Goal: Task Accomplishment & Management: Manage account settings

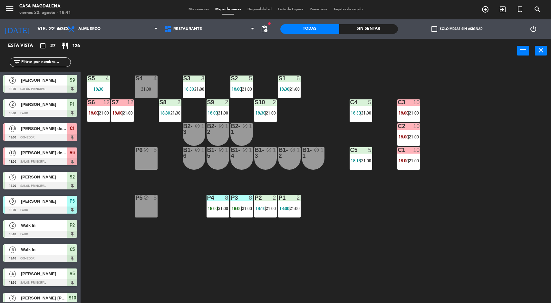
click at [236, 208] on span "18:00" at bounding box center [237, 208] width 10 height 5
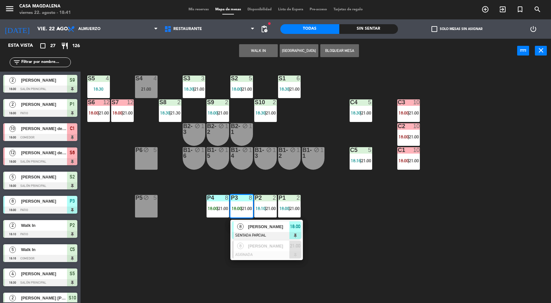
click at [250, 233] on div at bounding box center [266, 235] width 69 height 7
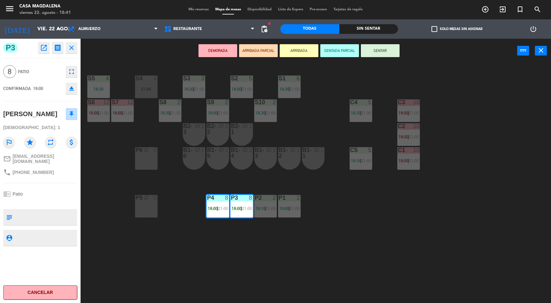
click at [364, 46] on button "SENTAR" at bounding box center [380, 50] width 39 height 13
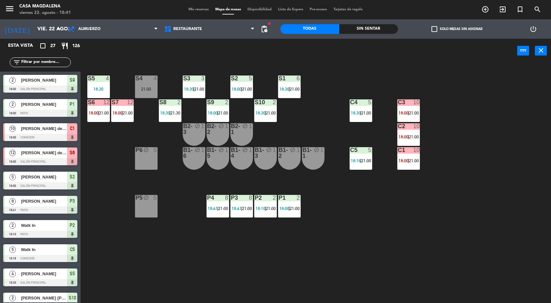
click at [128, 112] on span "21:00" at bounding box center [128, 112] width 10 height 5
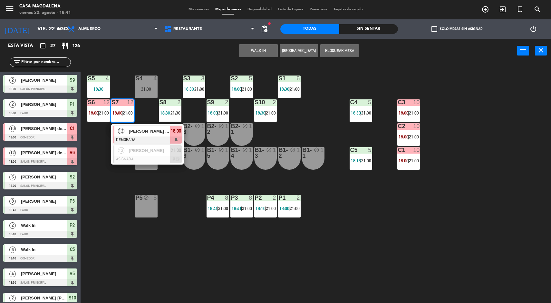
click at [168, 136] on div at bounding box center [147, 139] width 69 height 7
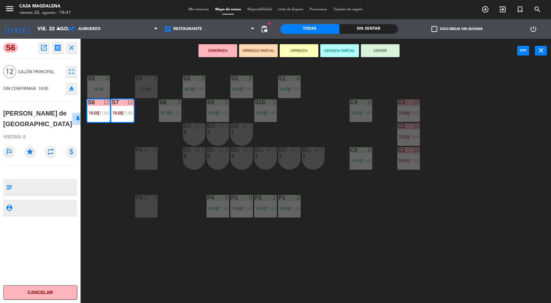
click at [336, 51] on button "SENTADA PARCIAL" at bounding box center [339, 50] width 39 height 13
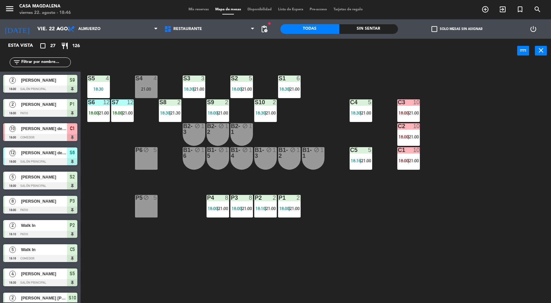
click at [375, 31] on div "Sin sentar" at bounding box center [368, 29] width 59 height 10
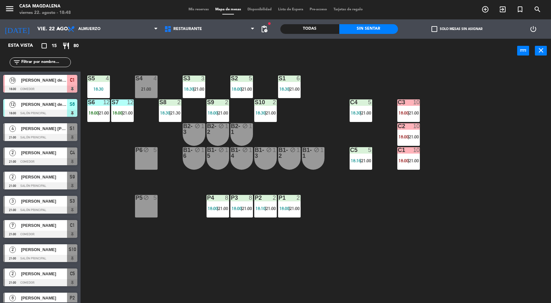
click at [535, 240] on div "S5 4 18:30 S4 4 21:00 S3 3 18:30 | 21:00 S2 5 18:00 | 21:00 S1 6 18:30 | 21:00 …" at bounding box center [318, 184] width 465 height 240
click at [500, 282] on div "S5 4 18:30 S4 4 21:00 S3 3 18:30 | 21:00 S2 5 18:00 | 21:00 S1 6 18:30 | 21:00 …" at bounding box center [318, 184] width 465 height 240
click at [154, 89] on div "21:00" at bounding box center [146, 89] width 23 height 5
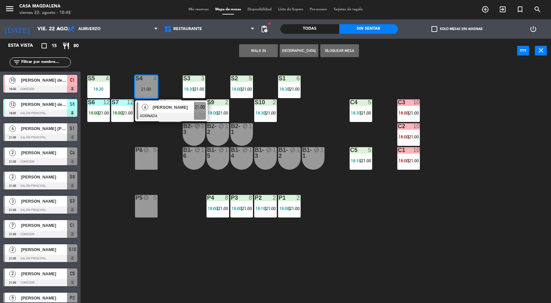
click at [263, 52] on button "WALK IN" at bounding box center [258, 50] width 39 height 13
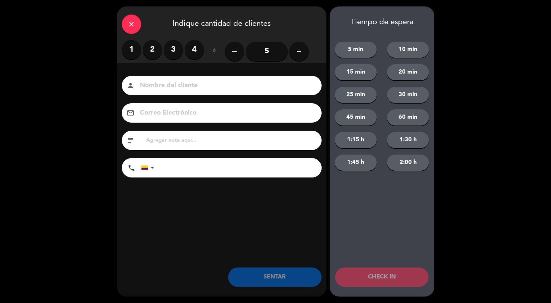
click at [190, 57] on label "4" at bounding box center [194, 49] width 19 height 19
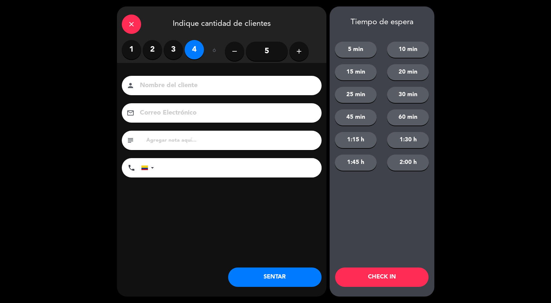
click at [258, 279] on button "SENTAR" at bounding box center [274, 276] width 93 height 19
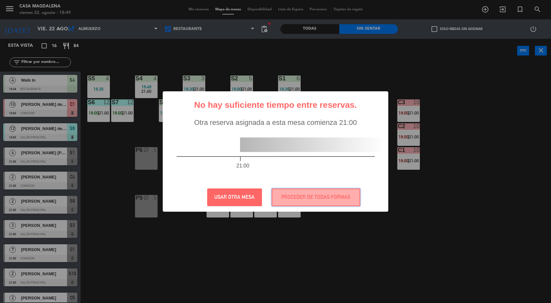
click at [328, 197] on button "PROCEDER DE TODAS FORMAS" at bounding box center [316, 197] width 89 height 18
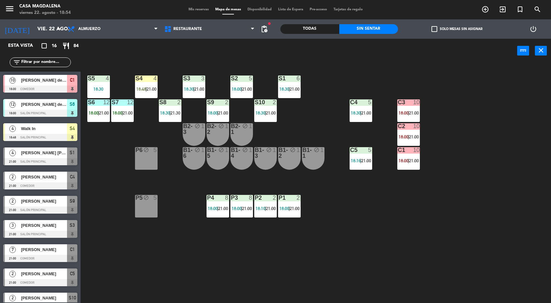
click at [224, 206] on span "21:00" at bounding box center [223, 208] width 10 height 5
click at [173, 241] on div "S5 4 18:30 S4 4 18:48 | 21:00 S3 3 18:30 | 21:00 S2 5 18:00 | 21:00 S1 6 18:30 …" at bounding box center [318, 184] width 465 height 240
click at [273, 209] on span "21:00" at bounding box center [271, 208] width 10 height 5
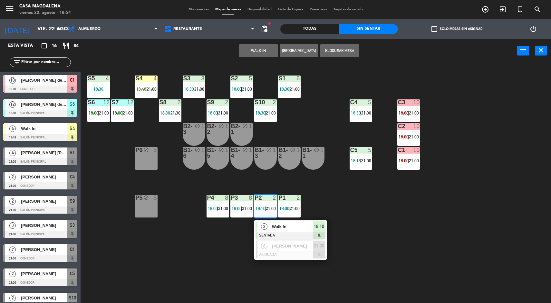
click at [197, 247] on div "S5 4 18:30 S4 4 18:48 | 21:00 S3 3 18:30 | 21:00 S2 5 18:00 | 21:00 S1 6 18:30 …" at bounding box center [318, 184] width 465 height 240
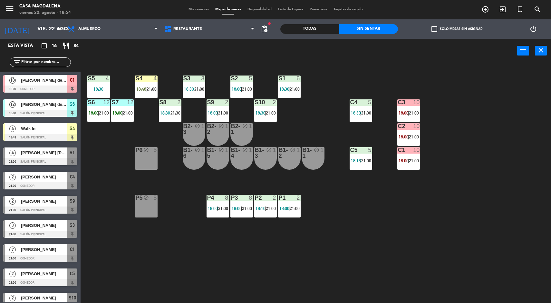
click at [415, 130] on div "C2 10 18:00 | 21:00" at bounding box center [408, 134] width 23 height 23
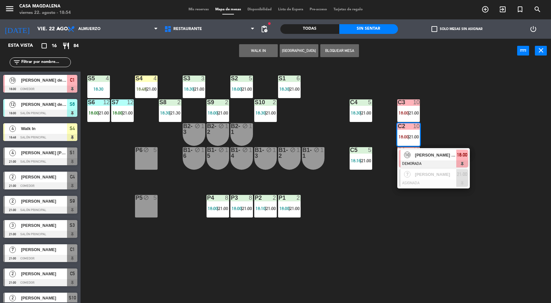
click at [356, 256] on div "S5 4 18:30 S4 4 18:48 | 21:00 S3 3 18:30 | 21:00 S2 5 18:00 | 21:00 S1 6 18:30 …" at bounding box center [318, 184] width 465 height 240
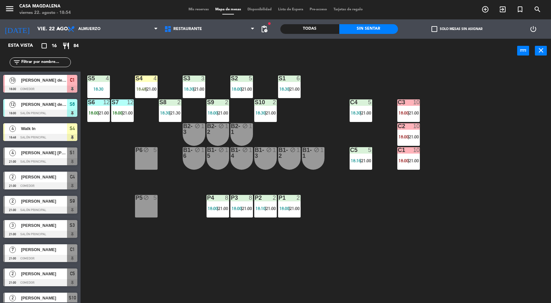
click at [400, 160] on span "18:00" at bounding box center [404, 160] width 10 height 5
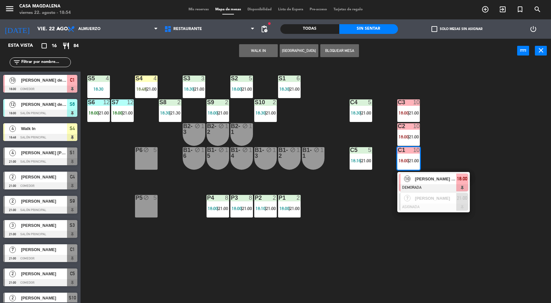
click at [311, 286] on div "S5 4 18:30 S4 4 18:48 | 21:00 S3 3 18:30 | 21:00 S2 5 18:00 | 21:00 S1 6 18:30 …" at bounding box center [318, 184] width 465 height 240
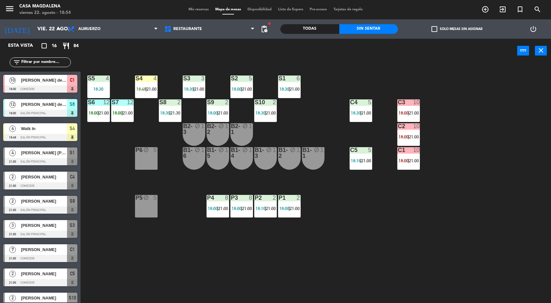
click at [416, 136] on span "21:00" at bounding box center [414, 136] width 10 height 5
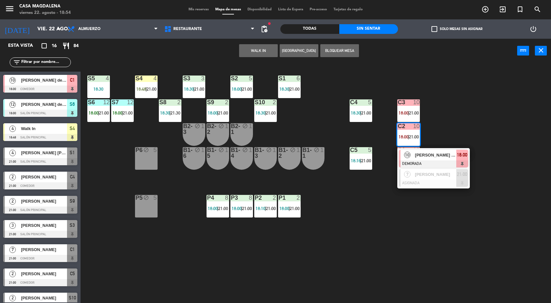
click at [440, 187] on div "7 [PERSON_NAME] ASIGNADA 21:00" at bounding box center [433, 177] width 73 height 21
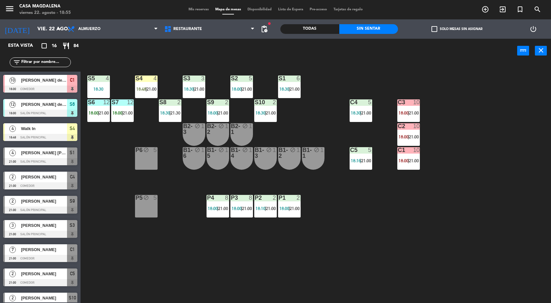
click at [121, 121] on div "S7 12 18:00 | 21:00" at bounding box center [122, 110] width 23 height 23
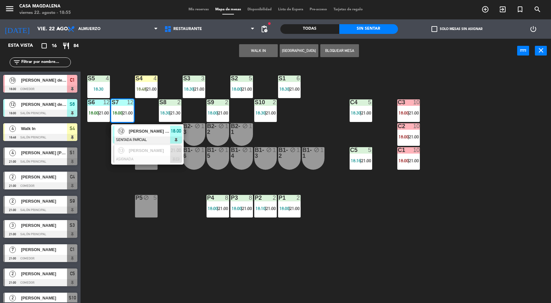
click at [136, 154] on div "[PERSON_NAME]" at bounding box center [149, 150] width 42 height 11
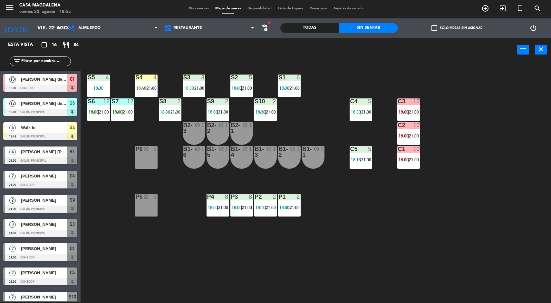
scroll to position [90, 0]
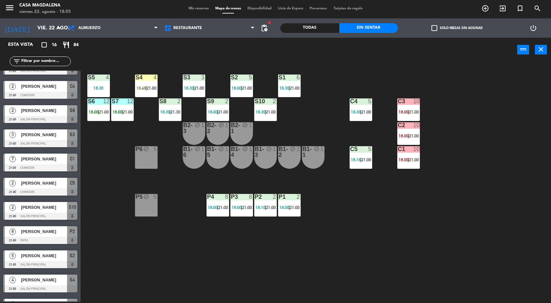
click at [279, 203] on div "P1 2 18:00 | 21:00" at bounding box center [289, 205] width 23 height 23
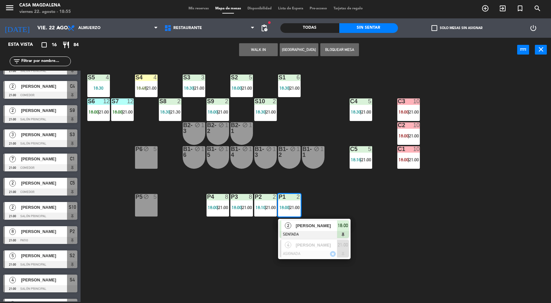
click at [236, 259] on div "S5 4 18:30 S4 4 18:48 | 21:00 S3 3 18:30 | 21:00 S2 5 18:00 | 21:00 S1 6 18:30 …" at bounding box center [318, 183] width 465 height 240
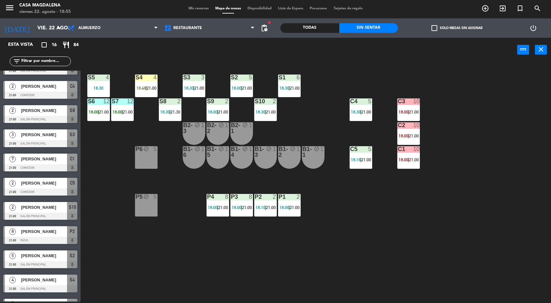
click at [271, 207] on span "21:00" at bounding box center [271, 207] width 10 height 5
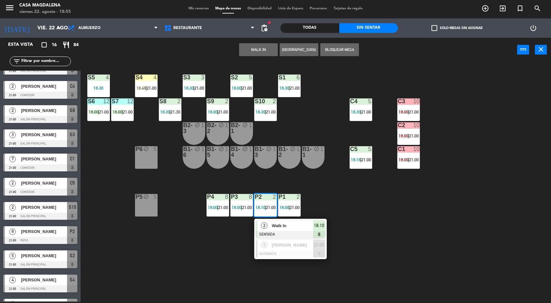
click at [276, 247] on span "[PERSON_NAME]" at bounding box center [292, 244] width 41 height 7
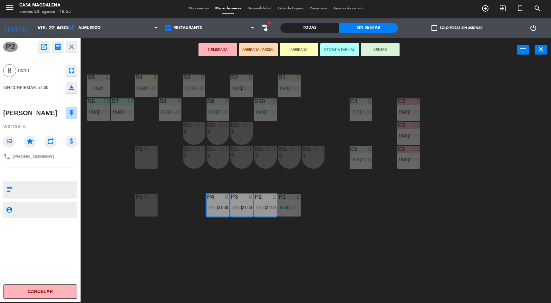
click at [186, 248] on div "S5 4 18:30 S4 4 18:48 | 21:00 S3 3 18:30 | 21:00 S2 5 18:00 | 21:00 S1 6 18:30 …" at bounding box center [318, 183] width 465 height 240
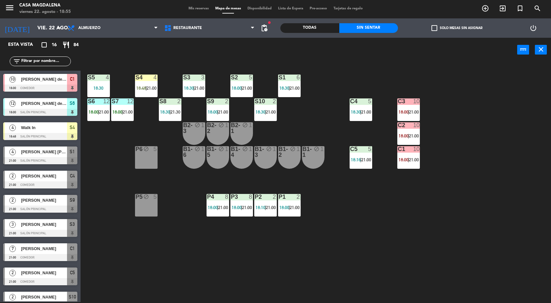
scroll to position [1, 0]
click at [214, 201] on div "P4 8 18:00 | 21:00" at bounding box center [218, 205] width 23 height 23
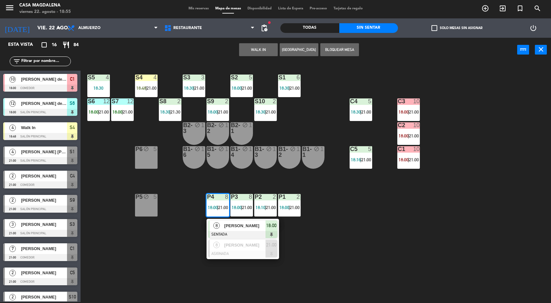
click at [229, 244] on span "[PERSON_NAME]" at bounding box center [244, 244] width 41 height 7
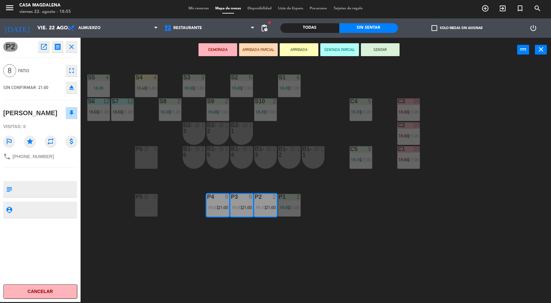
click at [200, 270] on div "menu Casa [PERSON_NAME] 22. [PERSON_NAME] - 18:55 Mis reservas Mapa de mesas Di…" at bounding box center [275, 151] width 551 height 303
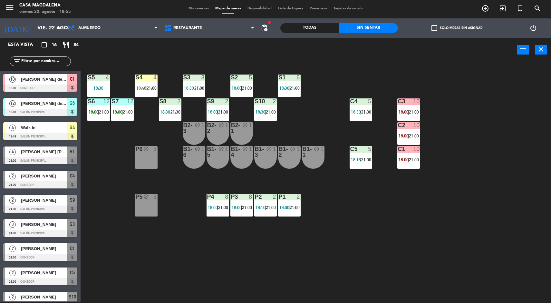
click at [287, 205] on span "18:00" at bounding box center [284, 207] width 10 height 5
click at [218, 258] on div "S5 4 18:30 S4 4 18:48 | 21:00 S3 3 18:30 | 21:00 S2 5 18:00 | 21:00 S1 6 18:30 …" at bounding box center [318, 183] width 465 height 240
click at [125, 103] on div at bounding box center [122, 101] width 11 height 6
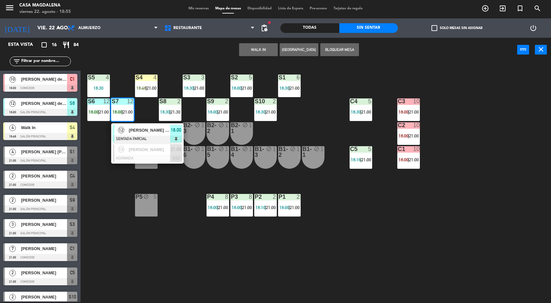
click at [147, 151] on span "[PERSON_NAME]" at bounding box center [149, 149] width 41 height 7
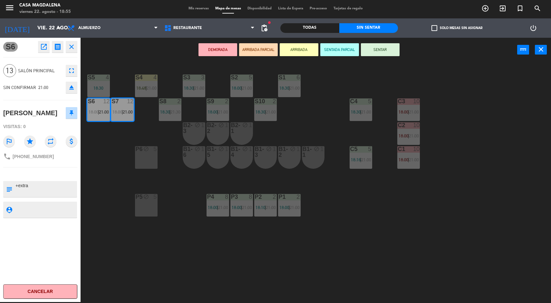
click at [196, 263] on div "S5 4 18:30 S4 4 18:48 | 21:00 S3 3 18:30 | 21:00 S2 5 18:00 | 21:00 S1 6 18:30 …" at bounding box center [318, 183] width 465 height 240
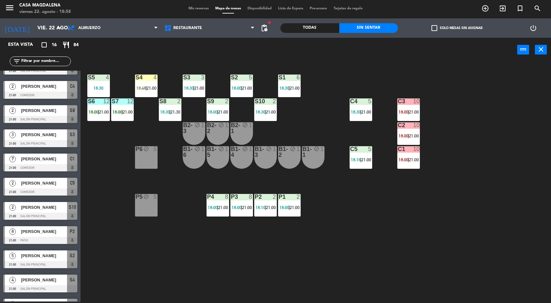
scroll to position [156, 0]
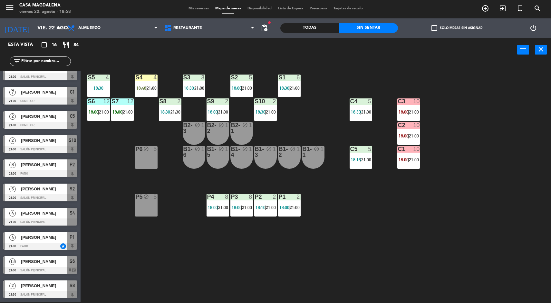
click at [134, 262] on div "S5 4 18:30 S4 4 18:48 | 21:00 S3 3 18:30 | 21:00 S2 5 18:00 | 21:00 S1 6 18:30 …" at bounding box center [318, 183] width 465 height 240
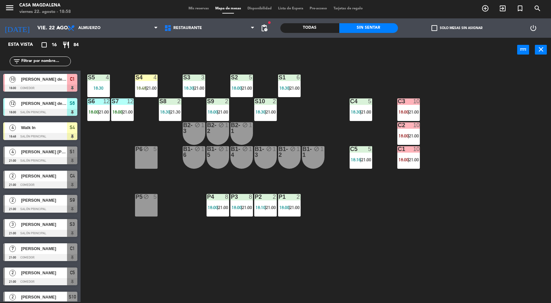
click at [149, 87] on span "21:00" at bounding box center [152, 87] width 10 height 5
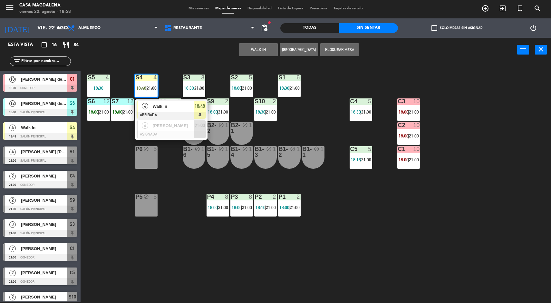
click at [177, 101] on div "Walk In" at bounding box center [173, 106] width 42 height 11
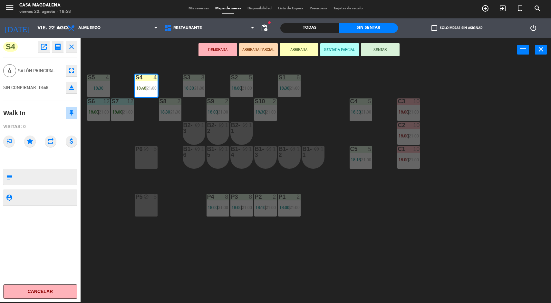
click at [382, 48] on button "SENTAR" at bounding box center [380, 49] width 39 height 13
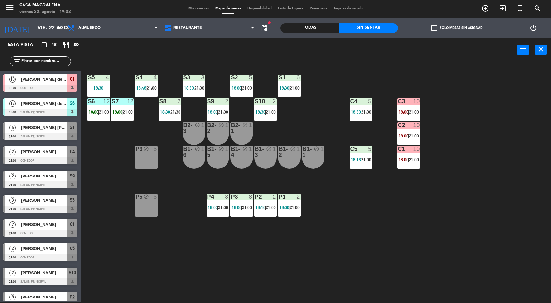
click at [34, 30] on input "vie. 22 ago." at bounding box center [68, 28] width 68 height 13
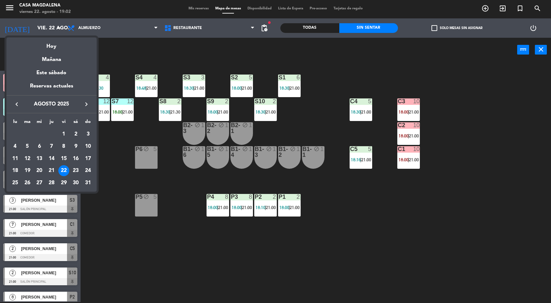
click at [58, 62] on div "Mañana" at bounding box center [51, 57] width 90 height 13
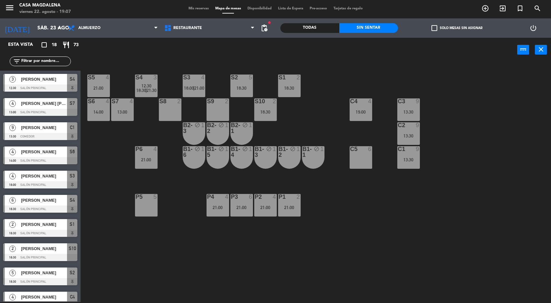
click at [34, 23] on input "sáb. 23 ago." at bounding box center [68, 28] width 68 height 13
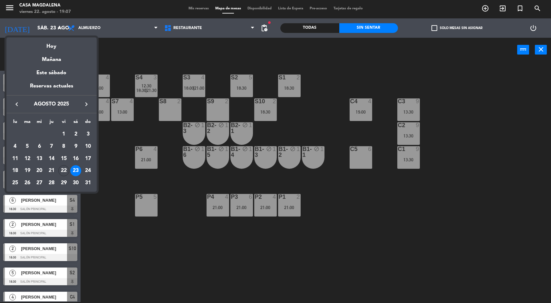
click at [47, 40] on div "Hoy" at bounding box center [51, 43] width 90 height 13
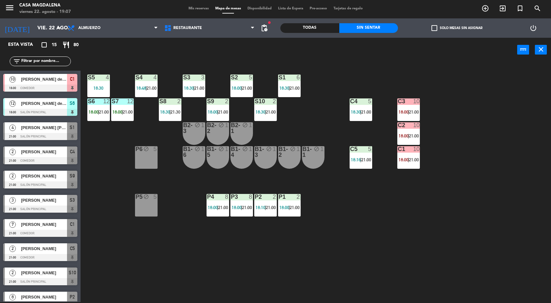
click at [533, 268] on div "S5 4 18:30 S4 4 18:48 | 21:00 S3 3 18:30 | 21:00 S2 5 18:00 | 21:00 S1 6 18:30 …" at bounding box center [318, 183] width 465 height 240
click at [37, 34] on input "vie. 22 ago." at bounding box center [68, 28] width 68 height 13
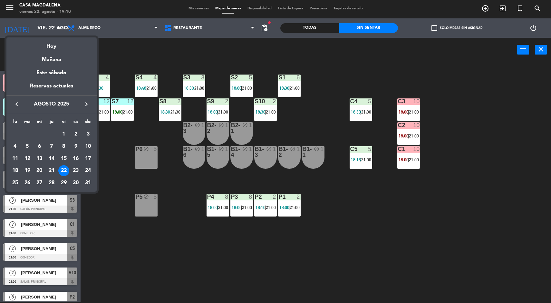
click at [63, 184] on div "29" at bounding box center [63, 182] width 11 height 11
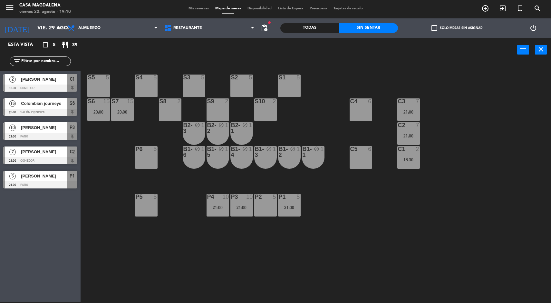
click at [34, 28] on input "vie. 29 ago." at bounding box center [68, 28] width 68 height 13
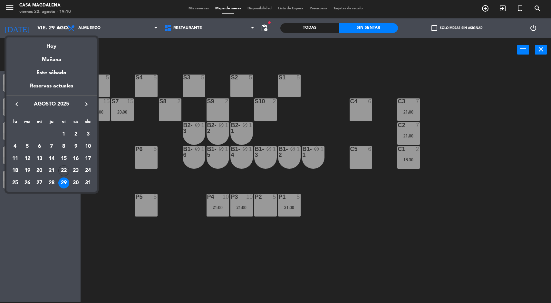
click at [44, 43] on div "Hoy" at bounding box center [51, 43] width 90 height 13
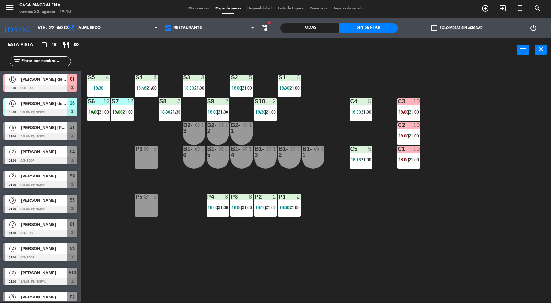
click at [402, 116] on div "C3 10 18:00 | 21:00" at bounding box center [408, 109] width 23 height 23
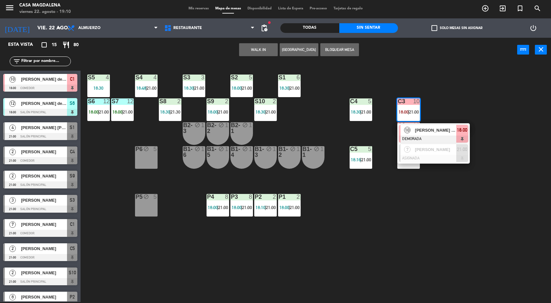
click at [426, 137] on div at bounding box center [433, 138] width 69 height 7
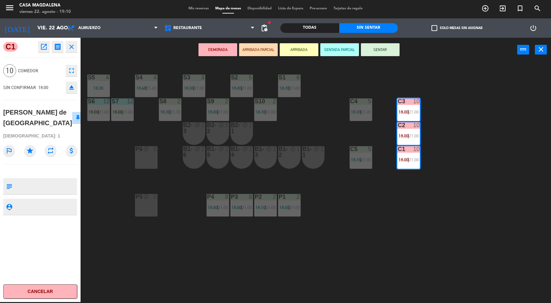
click at [332, 53] on button "SENTADA PARCIAL" at bounding box center [339, 49] width 39 height 13
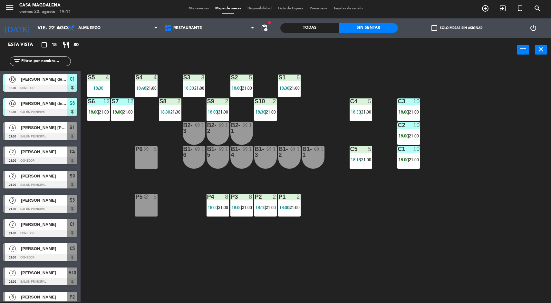
click at [39, 33] on input "vie. 22 ago." at bounding box center [68, 28] width 68 height 13
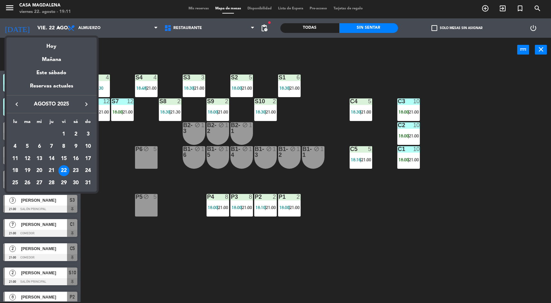
click at [62, 183] on div "29" at bounding box center [63, 182] width 11 height 11
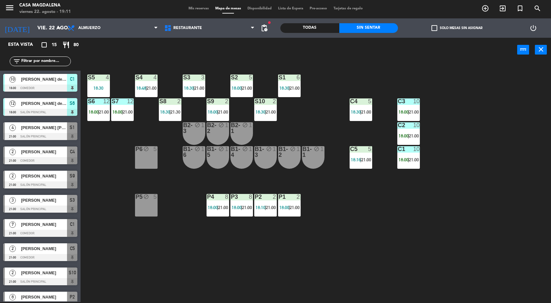
type input "vie. 29 ago."
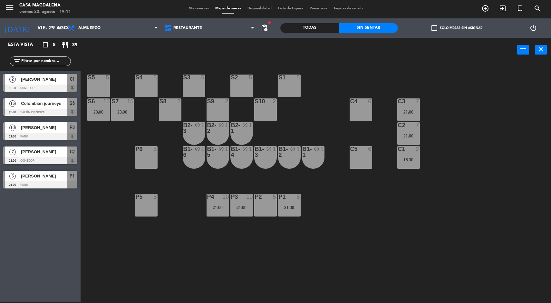
click at [168, 113] on div "S8 2" at bounding box center [170, 109] width 23 height 23
click at [274, 50] on button "[GEOGRAPHIC_DATA]" at bounding box center [278, 49] width 39 height 13
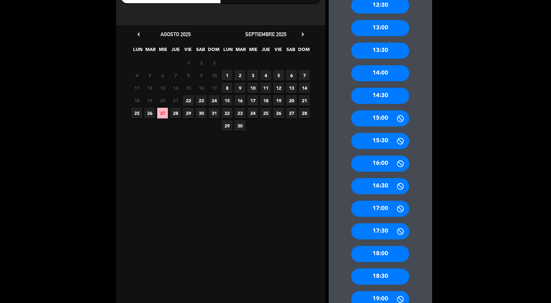
scroll to position [189, 0]
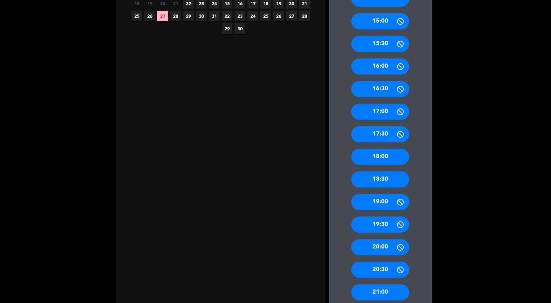
click at [372, 178] on div "18:30" at bounding box center [380, 179] width 58 height 16
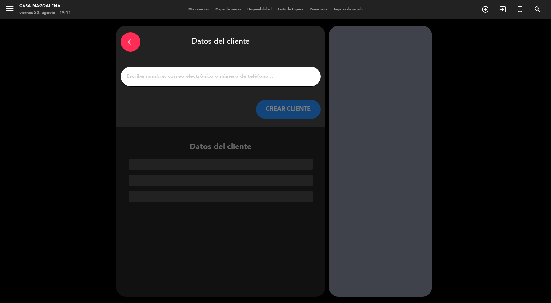
scroll to position [0, 0]
click at [209, 74] on input "1" at bounding box center [221, 76] width 190 height 9
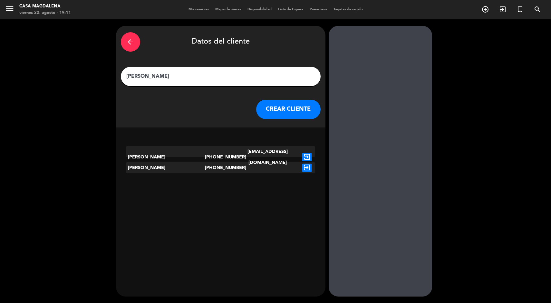
type input "[PERSON_NAME]"
click at [315, 181] on div "[PERSON_NAME] [PHONE_NUMBER] [EMAIL_ADDRESS][DOMAIN_NAME] exit_to_app [PERSON_N…" at bounding box center [220, 164] width 209 height 46
click at [302, 153] on icon "exit_to_app" at bounding box center [306, 157] width 9 height 8
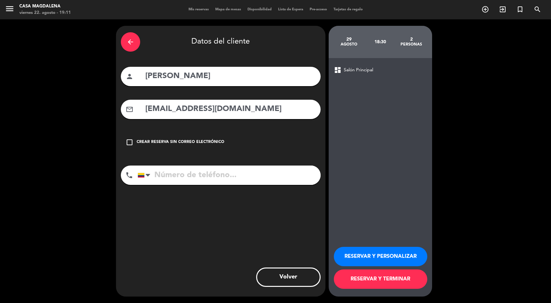
type input "[PHONE_NUMBER]"
click at [370, 282] on button "RESERVAR Y TERMINAR" at bounding box center [380, 278] width 93 height 19
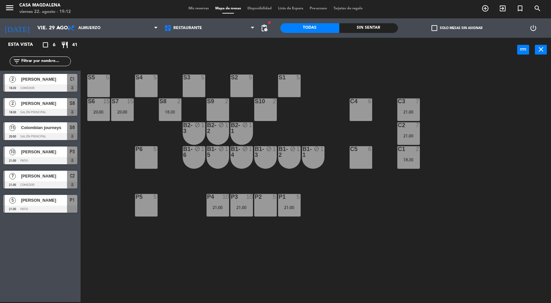
click at [161, 117] on div "S8 2 18:30" at bounding box center [170, 109] width 23 height 23
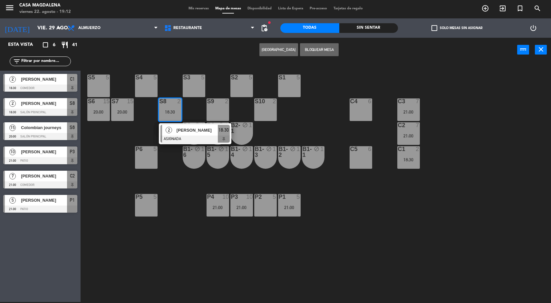
click at [203, 137] on div at bounding box center [194, 138] width 69 height 7
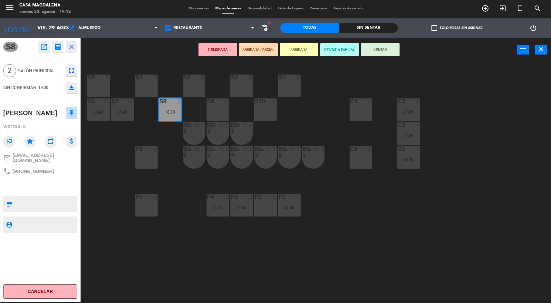
click at [30, 140] on icon "star" at bounding box center [30, 141] width 12 height 12
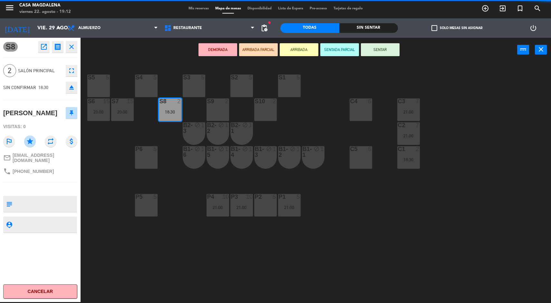
click at [36, 201] on textarea at bounding box center [46, 204] width 62 height 14
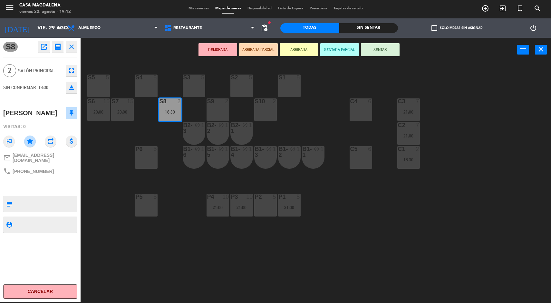
click at [41, 52] on button "open_in_new" at bounding box center [44, 47] width 12 height 12
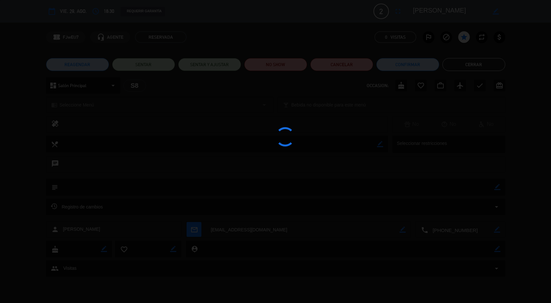
click at [40, 44] on div at bounding box center [275, 151] width 551 height 303
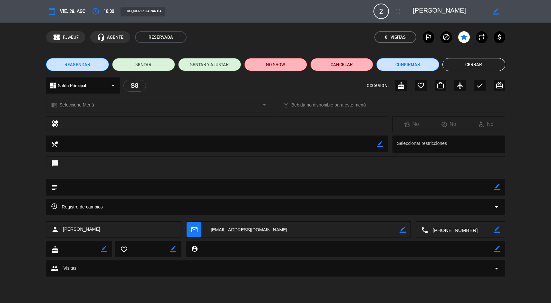
click at [397, 86] on div "cake" at bounding box center [401, 86] width 12 height 12
click at [463, 38] on icon "star" at bounding box center [464, 37] width 8 height 8
click at [463, 35] on icon "star" at bounding box center [464, 37] width 8 height 8
click at [464, 38] on icon "star" at bounding box center [464, 37] width 8 height 8
click at [477, 70] on button "Cerrar" at bounding box center [473, 64] width 63 height 13
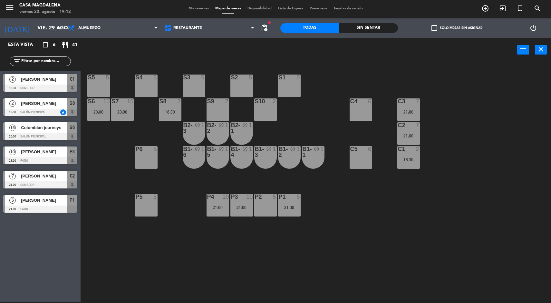
click at [29, 105] on span "[PERSON_NAME]" at bounding box center [44, 103] width 46 height 7
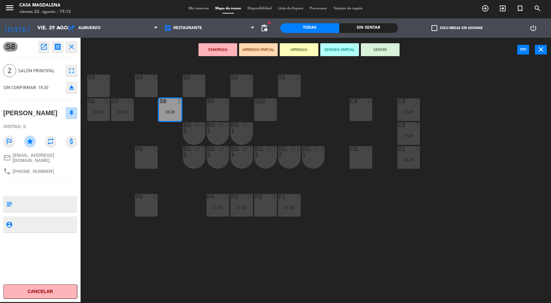
click at [335, 228] on div "S5 5 S4 5 S3 5 S2 5 S1 5 S6 15 20:00 S7 15 20:00 S8 2 18:30 S9 2 S10 2 C3 7 21:…" at bounding box center [318, 183] width 465 height 240
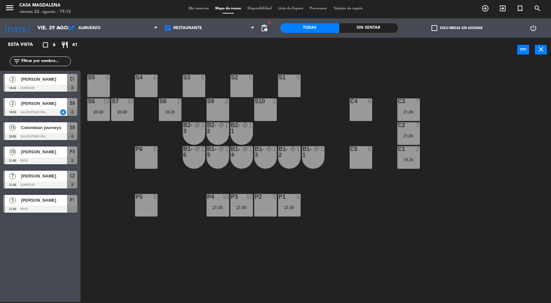
click at [39, 27] on input "vie. 29 ago." at bounding box center [68, 28] width 68 height 13
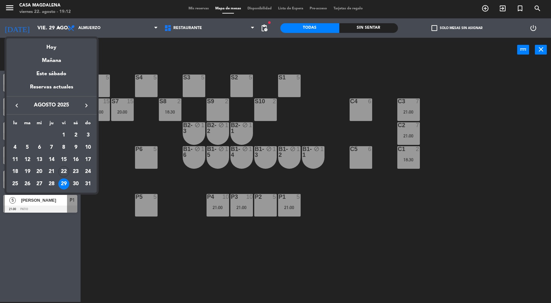
click at [50, 43] on div "Hoy" at bounding box center [51, 44] width 90 height 13
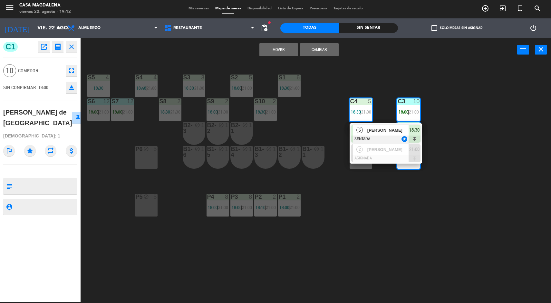
click at [443, 103] on div "S5 4 18:30 S4 4 18:48 | 21:00 S3 3 18:30 | 21:00 S2 5 18:00 | 21:00 S1 6 18:30 …" at bounding box center [318, 183] width 465 height 240
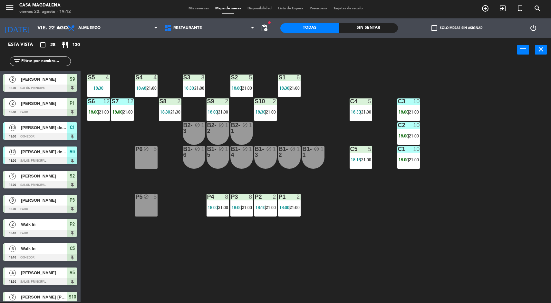
click at [402, 118] on div "C3 10 18:00 | 21:00" at bounding box center [408, 109] width 23 height 23
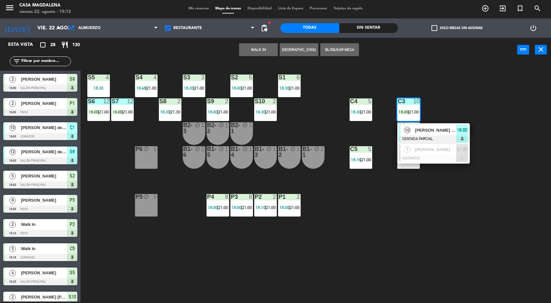
click at [461, 155] on div "21:00" at bounding box center [462, 149] width 12 height 11
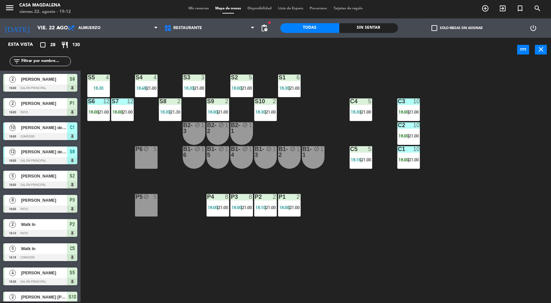
scroll to position [22, 0]
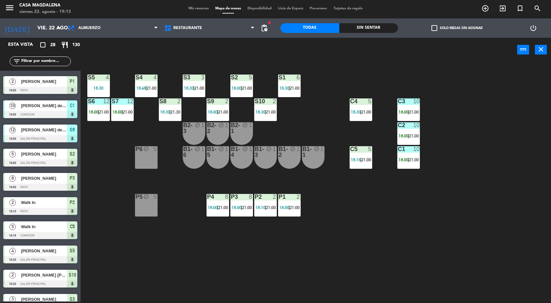
click at [377, 44] on div "power_input close" at bounding box center [299, 50] width 437 height 24
click at [382, 28] on div "Sin sentar" at bounding box center [368, 28] width 59 height 10
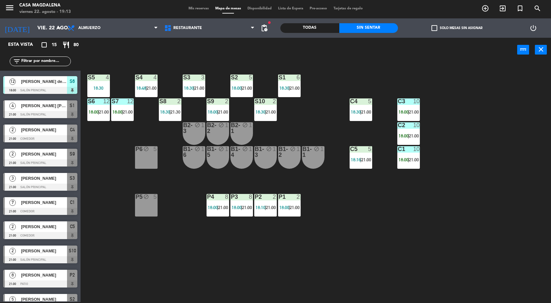
scroll to position [0, 0]
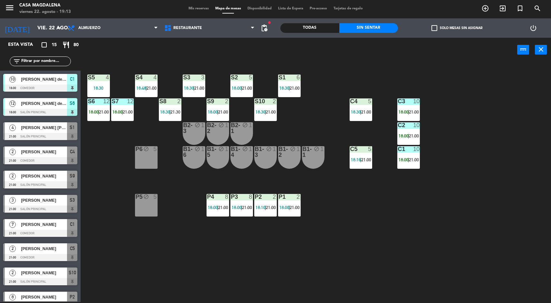
click at [124, 102] on div at bounding box center [122, 101] width 11 height 6
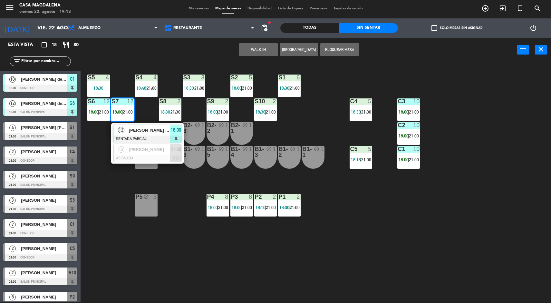
click at [156, 156] on div at bounding box center [147, 158] width 69 height 7
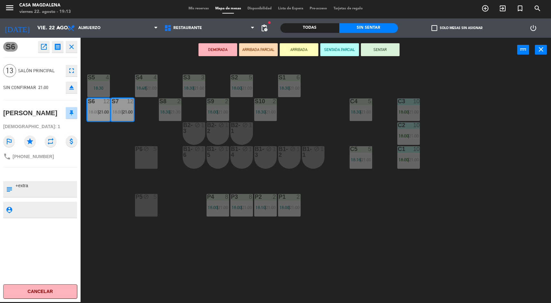
click at [414, 214] on div "S5 4 18:30 S4 4 18:48 | 21:00 S3 3 18:30 | 21:00 S2 5 18:00 | 21:00 S1 6 18:30 …" at bounding box center [318, 183] width 465 height 240
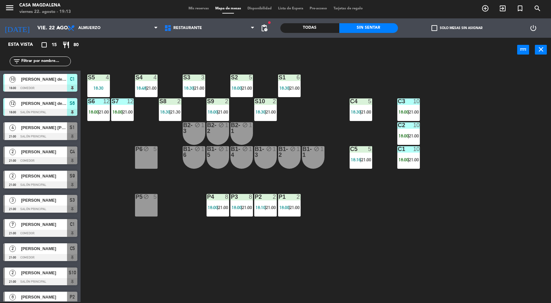
scroll to position [81, 0]
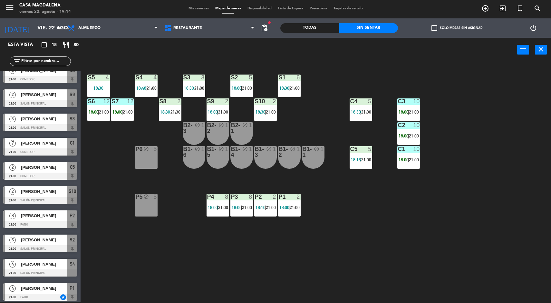
click at [298, 202] on div "P1 2 18:00 | 21:00" at bounding box center [289, 205] width 23 height 23
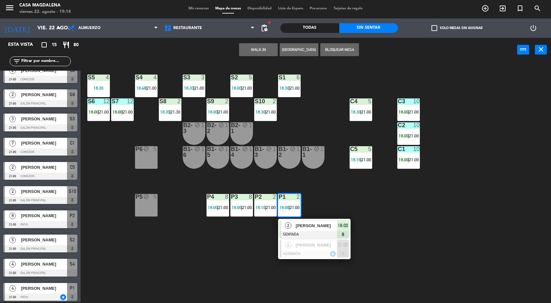
click at [301, 230] on div "[PERSON_NAME]" at bounding box center [316, 225] width 42 height 11
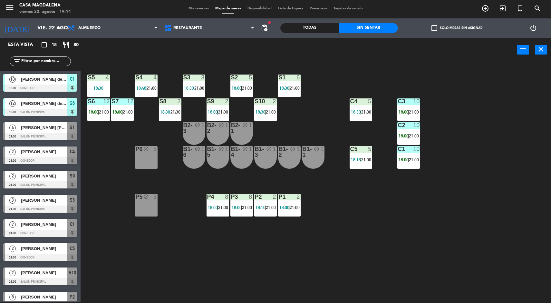
click at [389, 238] on div "S5 4 18:30 S4 4 18:48 | 21:00 S3 3 18:30 | 21:00 S2 5 18:00 | 21:00 S1 6 18:30 …" at bounding box center [318, 183] width 465 height 240
click at [297, 207] on span "21:00" at bounding box center [295, 207] width 10 height 5
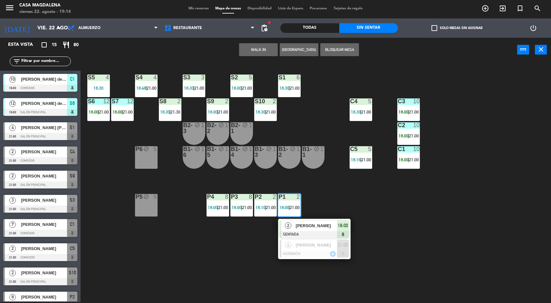
click at [304, 224] on span "[PERSON_NAME]" at bounding box center [316, 225] width 41 height 7
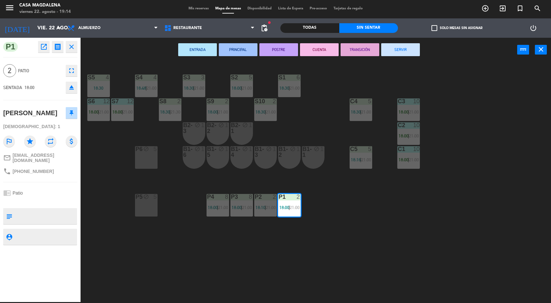
click at [404, 51] on button "SERVIR" at bounding box center [400, 49] width 39 height 13
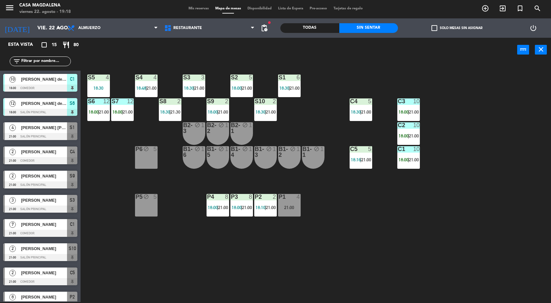
click at [128, 102] on div "12" at bounding box center [130, 101] width 6 height 6
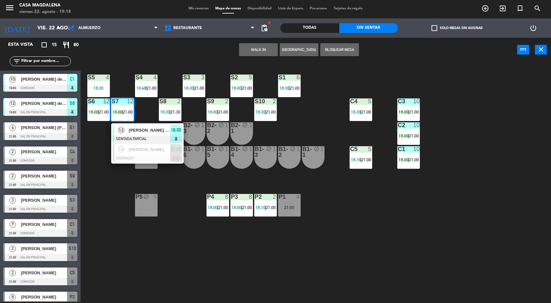
click at [126, 123] on div "12 [PERSON_NAME] de los angeles SENTADA PARCIAL 18:00" at bounding box center [147, 133] width 73 height 21
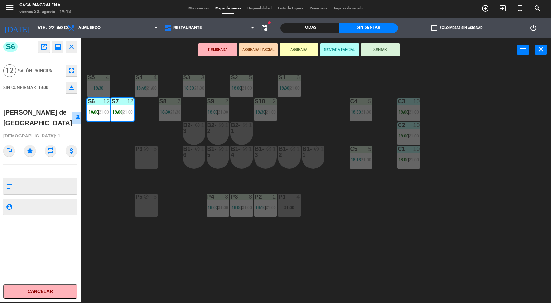
click at [377, 72] on div "S5 4 18:30 S4 4 18:48 | 21:00 S3 3 18:30 | 21:00 S2 5 18:00 | 21:00 S1 6 18:30 …" at bounding box center [318, 183] width 465 height 240
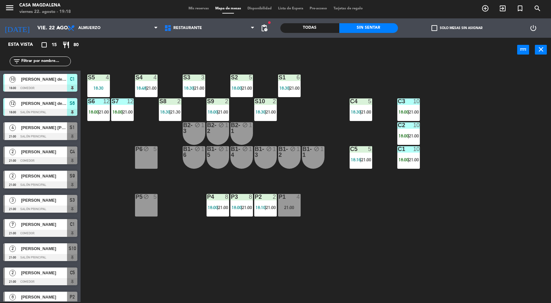
click at [442, 125] on div "S5 4 18:30 S4 4 18:48 | 21:00 S3 3 18:30 | 21:00 S2 5 18:00 | 21:00 S1 6 18:30 …" at bounding box center [318, 183] width 465 height 240
click at [413, 112] on span "21:00" at bounding box center [414, 111] width 10 height 5
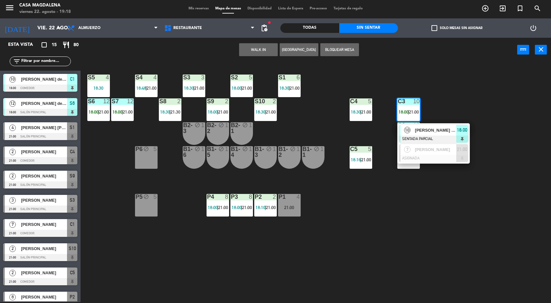
click at [445, 130] on span "[PERSON_NAME] de [GEOGRAPHIC_DATA]" at bounding box center [435, 130] width 41 height 7
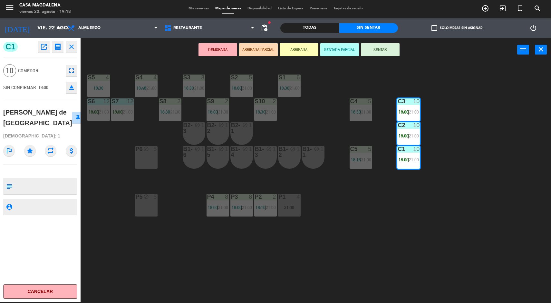
click at [373, 63] on div "S5 4 18:30 S4 4 18:48 | 21:00 S3 3 18:30 | 21:00 S2 5 18:00 | 21:00 S1 6 18:30 …" at bounding box center [318, 183] width 465 height 240
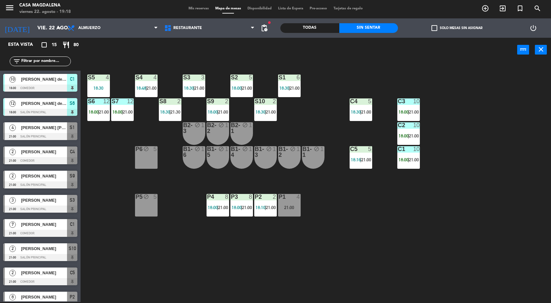
click at [419, 112] on span "21:00" at bounding box center [414, 111] width 10 height 5
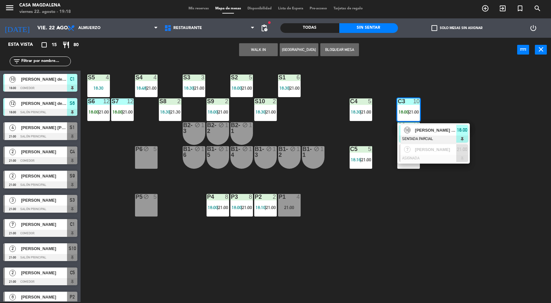
click at [448, 130] on span "[PERSON_NAME] de [GEOGRAPHIC_DATA]" at bounding box center [435, 130] width 41 height 7
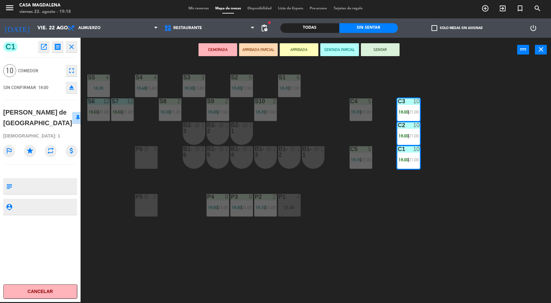
click at [380, 53] on button "SENTAR" at bounding box center [380, 49] width 39 height 13
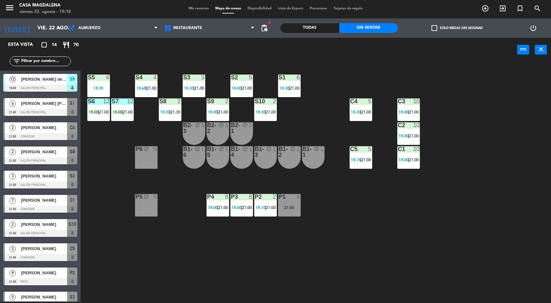
click at [128, 129] on div "S5 4 18:30 S4 4 18:48 | 21:00 S3 3 18:30 | 21:00 S2 5 18:00 | 21:00 S1 6 18:30 …" at bounding box center [318, 183] width 465 height 240
click at [118, 110] on span "18:00" at bounding box center [117, 111] width 10 height 5
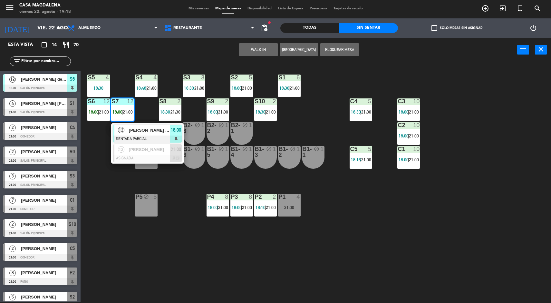
click at [148, 125] on div "12 [PERSON_NAME] de [GEOGRAPHIC_DATA]" at bounding box center [142, 130] width 56 height 11
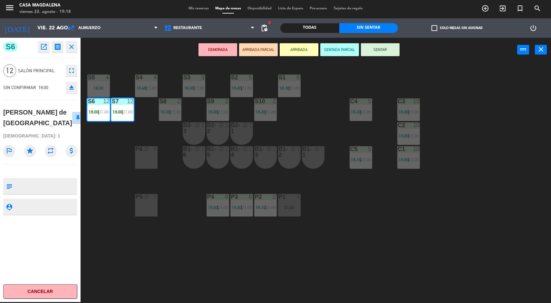
click at [379, 55] on button "SENTAR" at bounding box center [380, 49] width 39 height 13
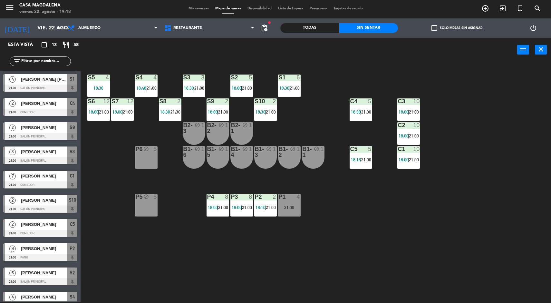
click at [192, 251] on div "S5 4 18:30 S4 4 18:48 | 21:00 S3 3 18:30 | 21:00 S2 5 18:00 | 21:00 S1 6 18:30 …" at bounding box center [318, 183] width 465 height 240
click at [212, 223] on div "S5 4 18:30 S4 4 18:48 | 21:00 S3 3 18:30 | 21:00 S2 5 18:00 | 21:00 S1 6 18:30 …" at bounding box center [318, 183] width 465 height 240
click at [212, 211] on div "P4 8 18:00 | 21:00" at bounding box center [218, 205] width 23 height 23
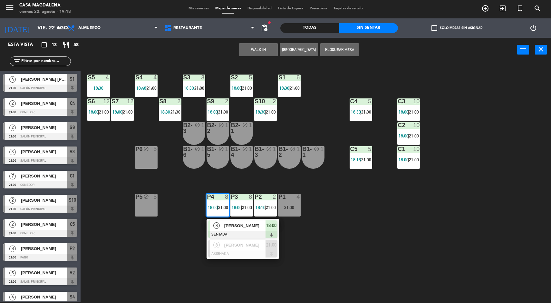
click at [238, 243] on span "[PERSON_NAME]" at bounding box center [244, 244] width 41 height 7
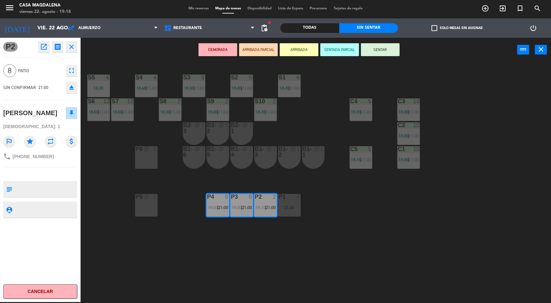
click at [198, 245] on div "S5 4 18:30 S4 4 18:48 | 21:00 S3 3 18:30 | 21:00 S2 5 18:00 | 21:00 S1 6 18:30 …" at bounding box center [318, 183] width 465 height 240
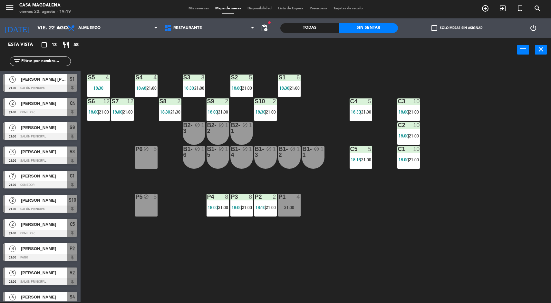
click at [215, 213] on div "P4 8 18:00 | 21:00" at bounding box center [218, 205] width 23 height 23
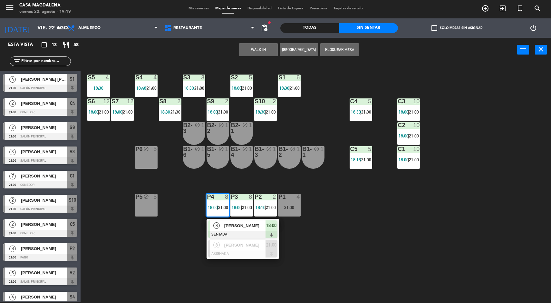
click at [234, 246] on span "[PERSON_NAME]" at bounding box center [244, 244] width 41 height 7
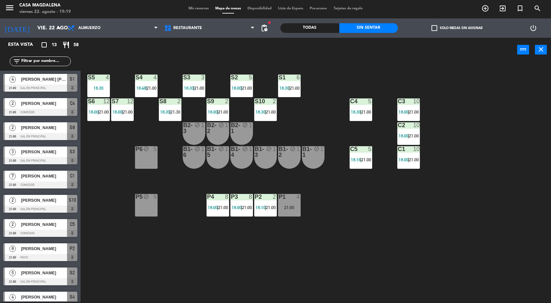
click at [197, 239] on div "S5 4 18:30 S4 4 18:48 | 21:00 S3 3 18:30 | 21:00 S2 5 18:00 | 21:00 S1 6 18:30 …" at bounding box center [318, 183] width 465 height 240
click at [34, 32] on input "vie. 22 ago." at bounding box center [68, 28] width 68 height 13
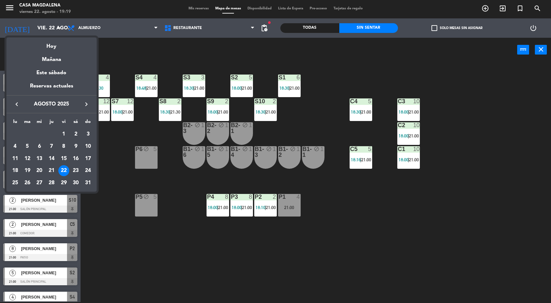
click at [74, 173] on div "23" at bounding box center [75, 170] width 11 height 11
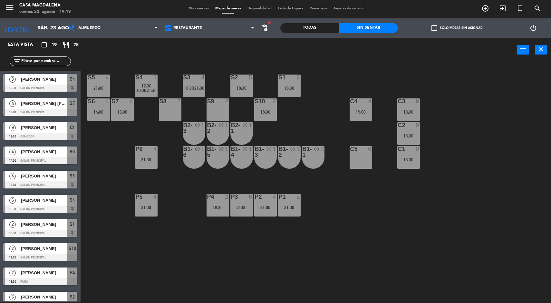
click at [332, 82] on div "S5 4 21:00 S4 3 12:30 18:30 | 21:30 S3 4 18:00 | 21:00 S2 5 18:30 S1 2 18:30 S6…" at bounding box center [318, 183] width 465 height 240
click at [103, 107] on div "S6 4 14:00" at bounding box center [98, 109] width 23 height 23
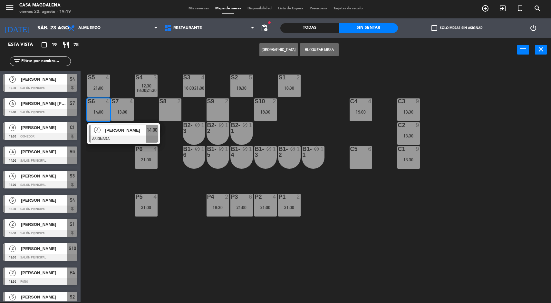
click at [125, 137] on div at bounding box center [123, 138] width 69 height 7
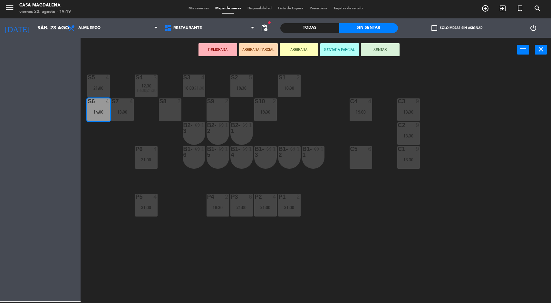
click at [95, 84] on div "S5 4 21:00" at bounding box center [98, 85] width 23 height 23
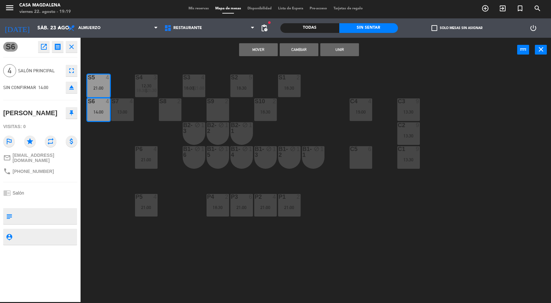
click at [260, 44] on button "Mover" at bounding box center [258, 49] width 39 height 13
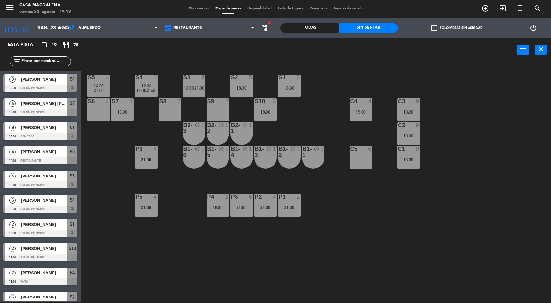
click at [124, 113] on div "13:00" at bounding box center [122, 112] width 23 height 5
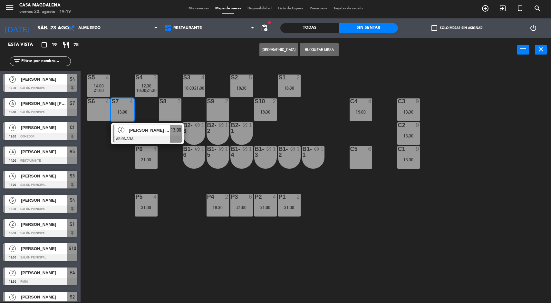
click at [148, 123] on div "4 [PERSON_NAME] [PERSON_NAME] ASIGNADA 13:00" at bounding box center [147, 133] width 73 height 21
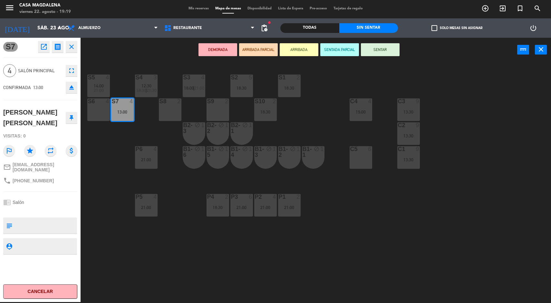
click at [187, 82] on div "S3 4 18:00 | 21:00" at bounding box center [194, 85] width 23 height 23
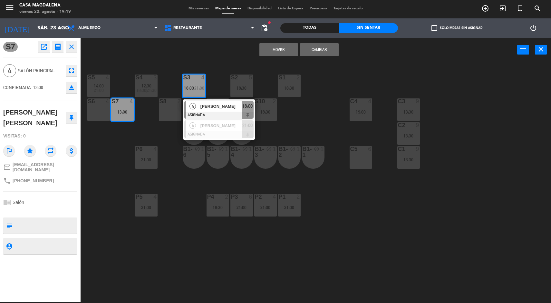
click at [273, 49] on button "Mover" at bounding box center [278, 49] width 39 height 13
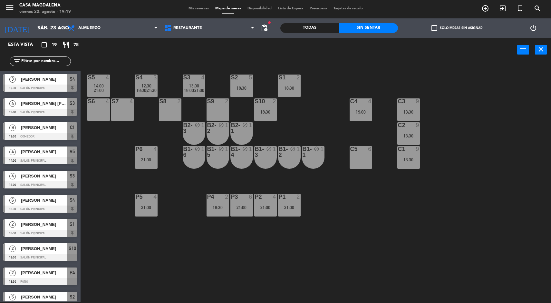
click at [416, 106] on div "C3 9 13:30" at bounding box center [408, 109] width 23 height 23
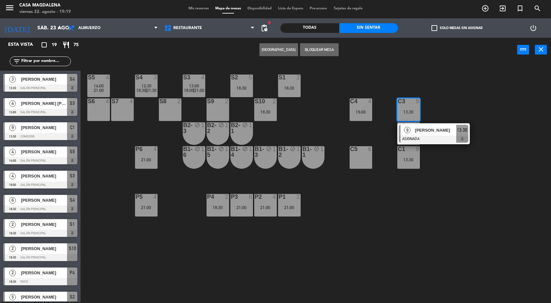
click at [454, 129] on span "[PERSON_NAME]" at bounding box center [435, 130] width 41 height 7
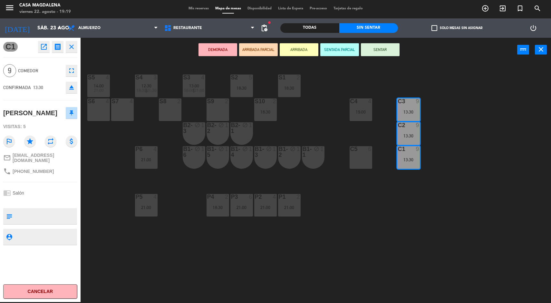
click at [461, 117] on div "S5 4 14:00 21:00 S4 3 12:30 18:30 | 21:30 S3 4 13:00 18:00 | 21:00 S2 5 18:30 S…" at bounding box center [318, 183] width 465 height 240
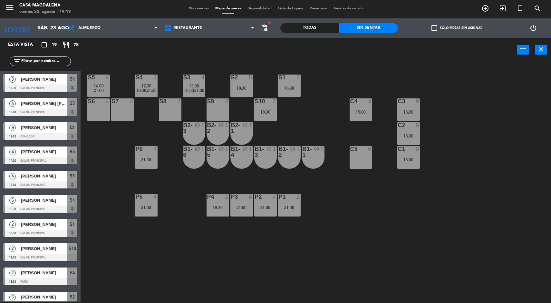
click at [408, 136] on div "13:30" at bounding box center [408, 135] width 23 height 5
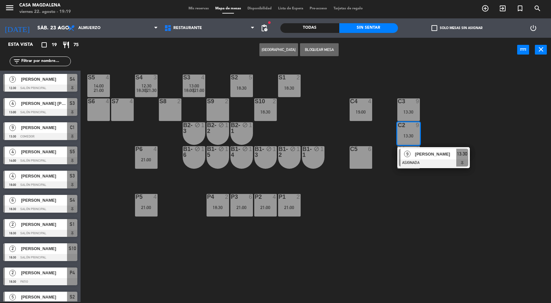
click at [451, 153] on span "[PERSON_NAME]" at bounding box center [435, 154] width 41 height 7
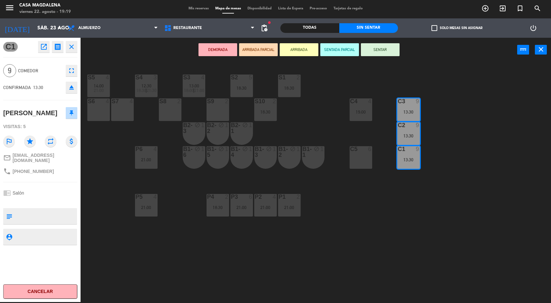
click at [94, 112] on div "S6 4" at bounding box center [98, 109] width 23 height 23
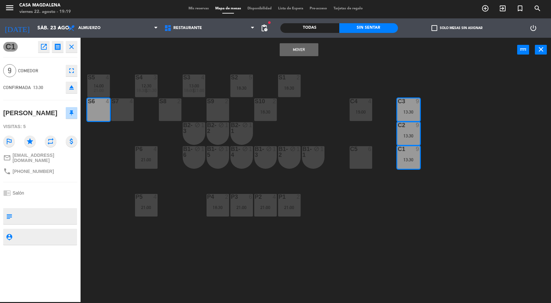
click at [129, 115] on div "S7 4" at bounding box center [122, 109] width 23 height 23
click at [306, 53] on button "Mover y Unir" at bounding box center [299, 49] width 39 height 13
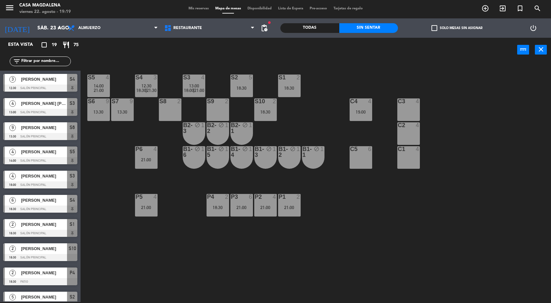
click at [34, 31] on input "sáb. 23 ago." at bounding box center [68, 28] width 68 height 13
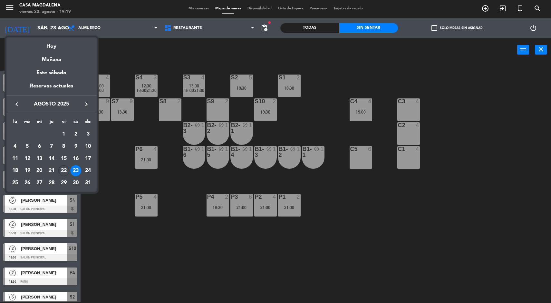
click at [42, 44] on div "Hoy" at bounding box center [51, 43] width 90 height 13
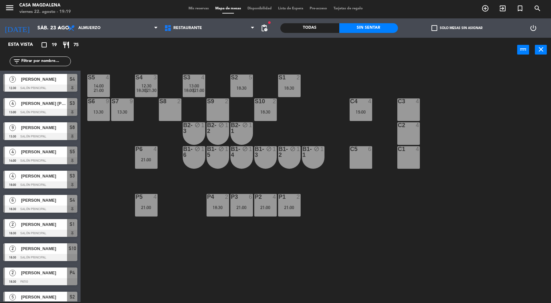
type input "vie. 22 ago."
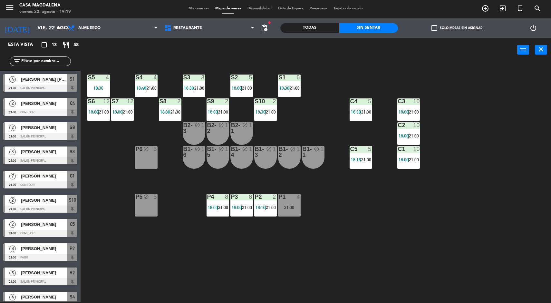
click at [239, 202] on div "P3 8 18:00 | 21:00" at bounding box center [241, 205] width 23 height 23
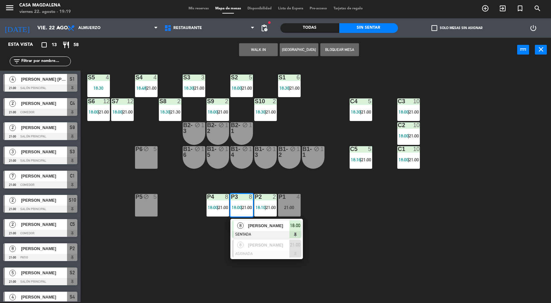
click at [258, 252] on div at bounding box center [266, 253] width 69 height 7
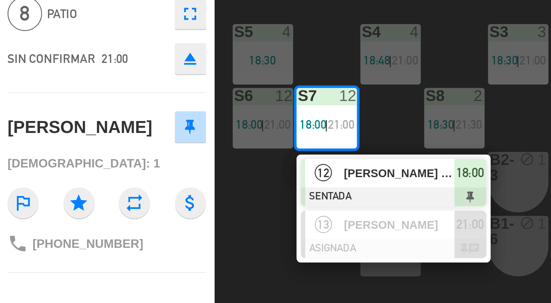
click at [98, 222] on div "S5 4 18:30 S4 4 18:48 | 21:00 S3 3 18:30 | 21:00 S2 5 18:00 | 21:00 S1 6 18:30 …" at bounding box center [318, 183] width 465 height 240
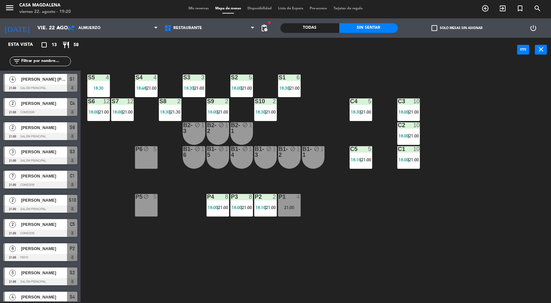
click at [224, 202] on div "P4 8 18:00 | 21:00" at bounding box center [218, 205] width 23 height 23
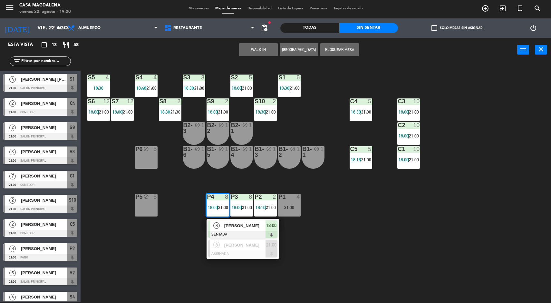
click at [250, 254] on div at bounding box center [242, 253] width 69 height 7
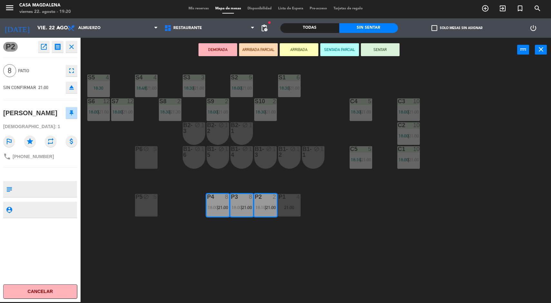
click at [522, 189] on div "S5 4 18:30 S4 4 18:48 | 21:00 S3 3 18:30 | 21:00 S2 5 18:00 | 21:00 S1 6 18:30 …" at bounding box center [318, 183] width 465 height 240
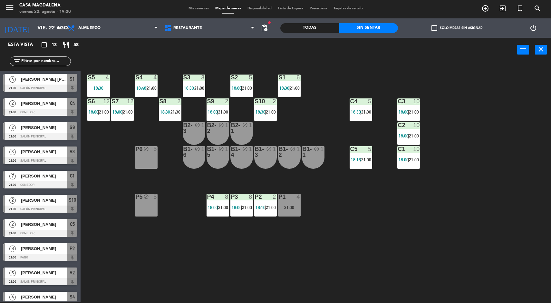
click at [260, 225] on div "S5 4 18:30 S4 4 18:48 | 21:00 S3 3 18:30 | 21:00 S2 5 18:00 | 21:00 S1 6 18:30 …" at bounding box center [318, 183] width 465 height 240
click at [233, 206] on span "18:00" at bounding box center [237, 207] width 10 height 5
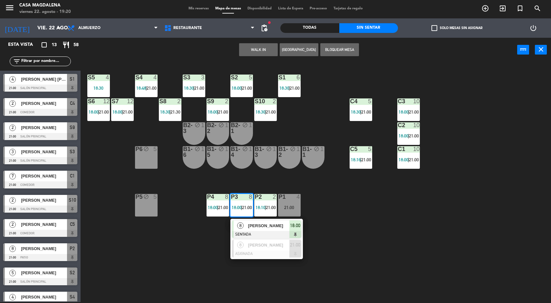
click at [283, 252] on div at bounding box center [266, 253] width 69 height 7
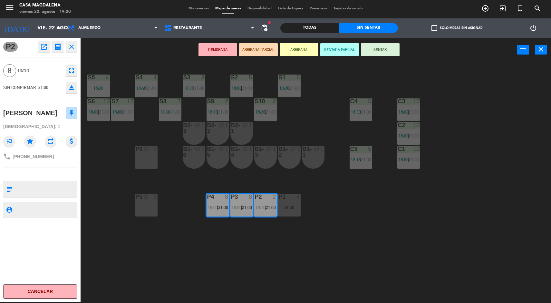
click at [526, 143] on div "S5 4 18:30 S4 4 18:48 | 21:00 S3 3 18:30 | 21:00 S2 5 18:00 | 21:00 S1 6 18:30 …" at bounding box center [318, 183] width 465 height 240
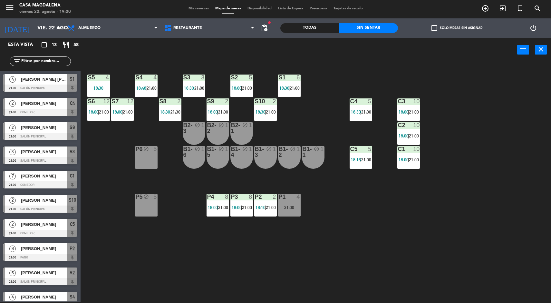
click at [513, 148] on div "S5 4 18:30 S4 4 18:48 | 21:00 S3 3 18:30 | 21:00 S2 5 18:00 | 21:00 S1 6 18:30 …" at bounding box center [318, 183] width 465 height 240
click at [218, 213] on div "P4 8 18:00 | 21:00" at bounding box center [218, 205] width 23 height 23
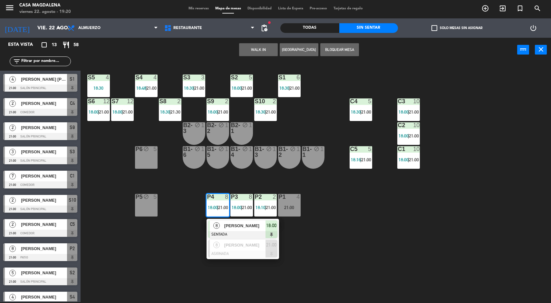
click at [241, 256] on div at bounding box center [242, 253] width 69 height 7
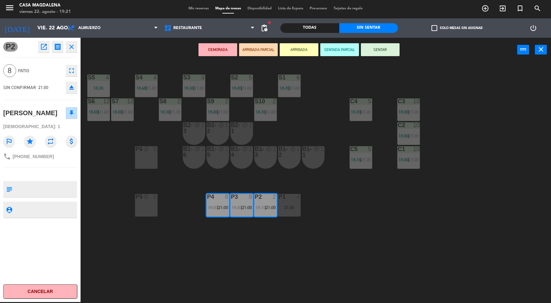
click at [47, 48] on icon "open_in_new" at bounding box center [44, 47] width 8 height 8
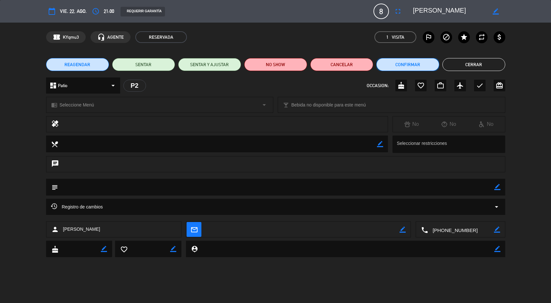
click at [420, 66] on button "Confirmar" at bounding box center [407, 64] width 63 height 13
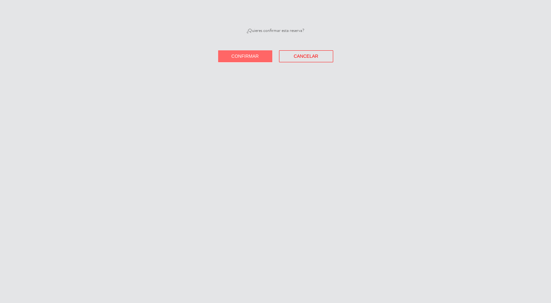
click at [245, 62] on button "Confirmar" at bounding box center [245, 56] width 54 height 12
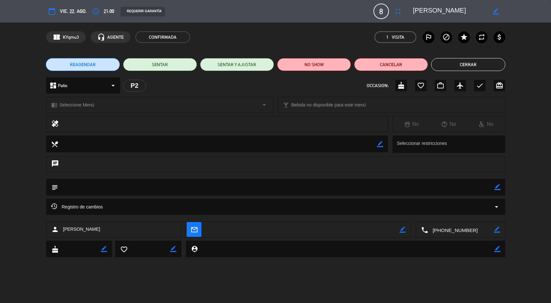
click at [477, 59] on button "Cerrar" at bounding box center [468, 64] width 74 height 13
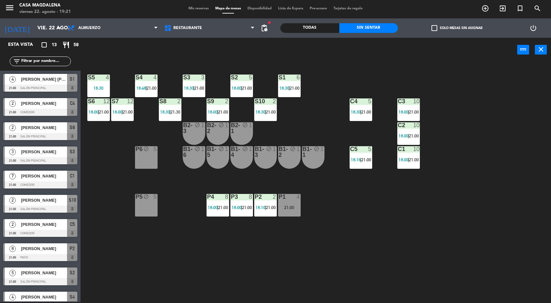
click at [529, 149] on div "S5 4 18:30 S4 4 18:48 | 21:00 S3 3 18:30 | 21:00 S2 5 18:00 | 21:00 S1 6 18:30 …" at bounding box center [318, 183] width 465 height 240
click at [239, 215] on div "P3 8 18:00 | 21:00" at bounding box center [241, 205] width 23 height 23
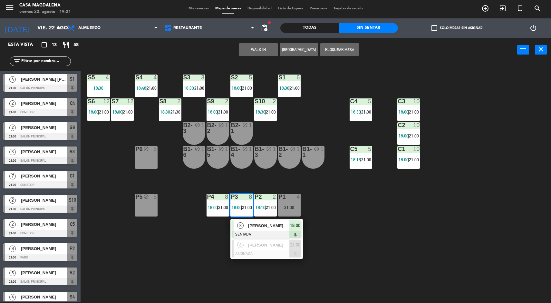
click at [285, 240] on div "[PERSON_NAME]" at bounding box center [269, 244] width 42 height 11
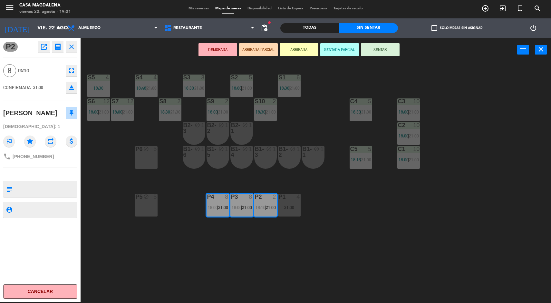
click at [328, 265] on div "S5 4 18:30 S4 4 18:48 | 21:00 S3 3 18:30 | 21:00 S2 5 18:00 | 21:00 S1 6 18:30 …" at bounding box center [318, 183] width 465 height 240
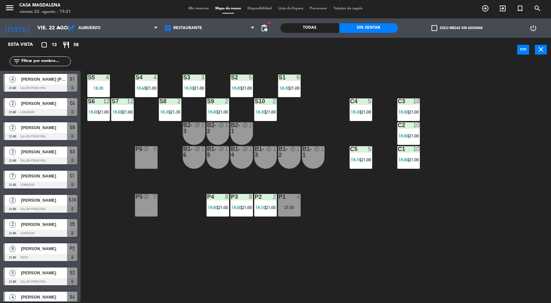
click at [125, 128] on div "S5 4 18:30 S4 4 18:48 | 21:00 S3 3 18:30 | 21:00 S2 5 18:00 | 21:00 S1 6 18:30 …" at bounding box center [318, 183] width 465 height 240
click at [124, 121] on div "S7 12 18:00 | 21:00" at bounding box center [122, 109] width 23 height 23
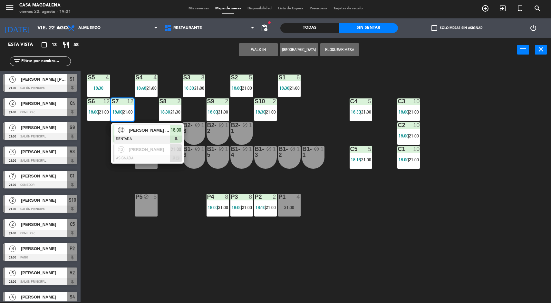
click at [144, 160] on div at bounding box center [147, 158] width 69 height 7
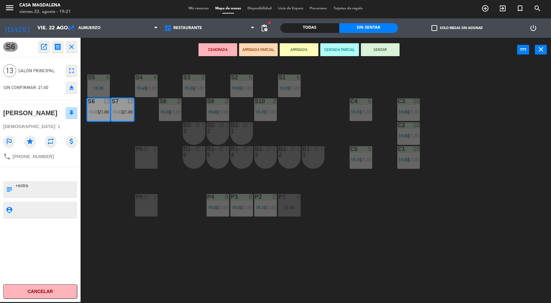
click at [503, 104] on div "S5 4 18:30 S4 4 18:48 | 21:00 S3 3 18:30 | 21:00 S2 5 18:00 | 21:00 S1 6 18:30 …" at bounding box center [318, 183] width 465 height 240
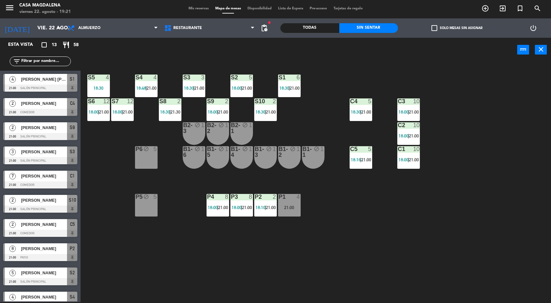
scroll to position [64, 0]
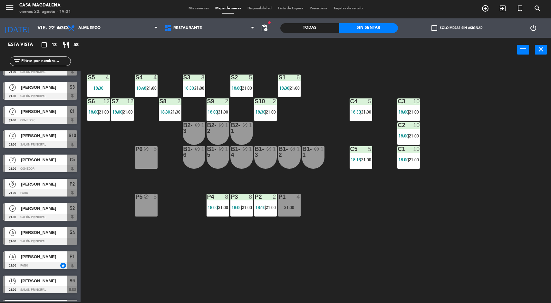
click at [415, 107] on div "C3 10 18:00 | 21:00" at bounding box center [408, 109] width 23 height 23
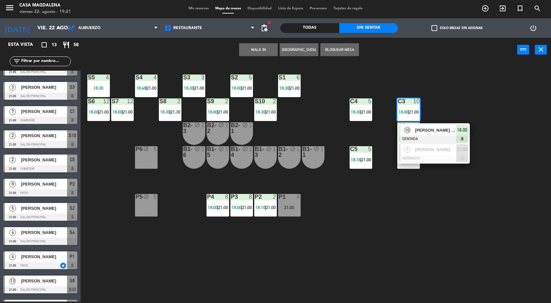
click at [445, 150] on span "[PERSON_NAME]" at bounding box center [435, 149] width 41 height 7
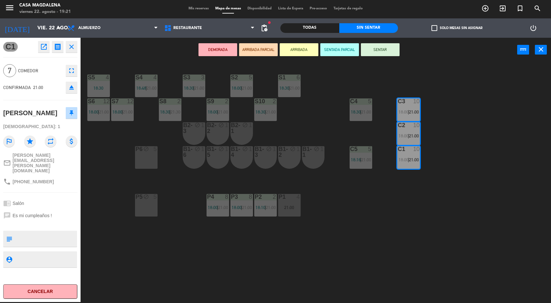
click at [449, 78] on div "S5 4 18:30 S4 4 18:48 | 21:00 S3 3 18:30 | 21:00 S2 5 18:00 | 21:00 S1 6 18:30 …" at bounding box center [318, 183] width 465 height 240
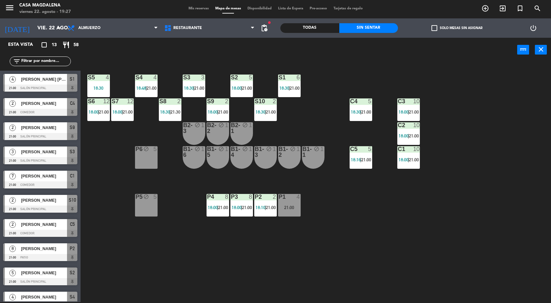
click at [201, 258] on div "S5 4 18:30 S4 4 18:48 | 21:00 S3 3 18:30 | 21:00 S2 5 18:00 | 21:00 S1 6 18:30 …" at bounding box center [318, 183] width 465 height 240
click at [34, 28] on input "vie. 22 ago." at bounding box center [68, 28] width 68 height 13
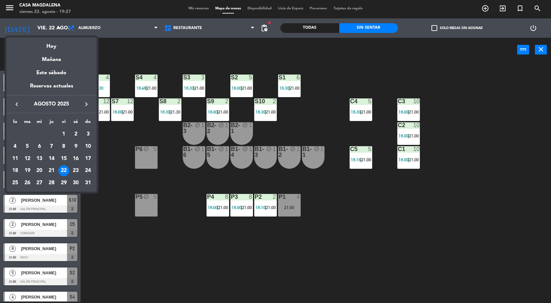
click at [20, 48] on div "Hoy" at bounding box center [51, 43] width 90 height 13
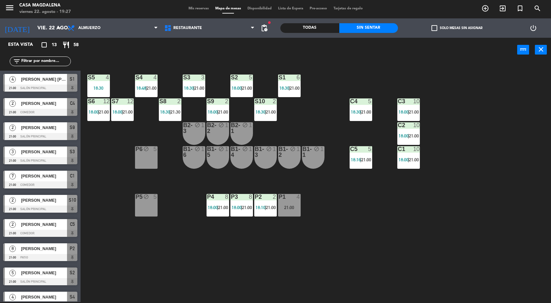
click at [11, 5] on icon "menu" at bounding box center [10, 8] width 10 height 10
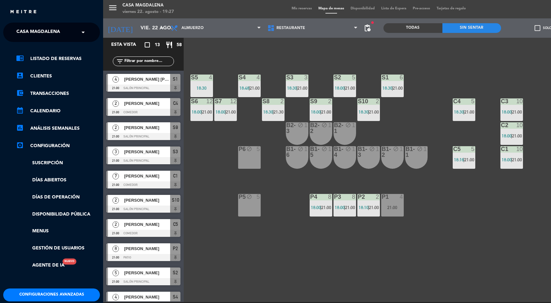
click at [27, 31] on span "Casa Magdalena" at bounding box center [38, 32] width 44 height 14
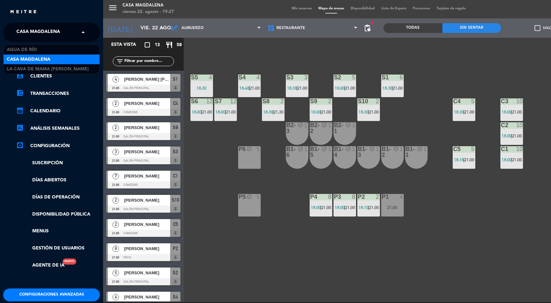
click at [11, 67] on span "La Cava de Mama [PERSON_NAME]" at bounding box center [48, 68] width 82 height 7
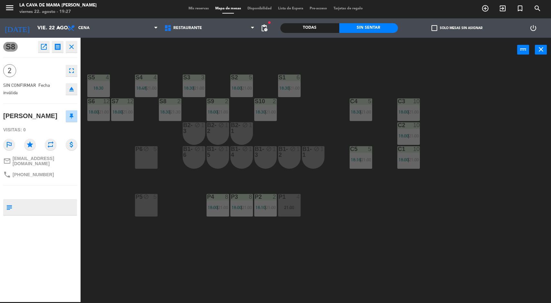
click at [336, 127] on div "S5 4 18:30 S4 4 18:48 | 21:00 S3 3 18:30 | 21:00 S2 5 18:00 | 21:00 S1 6 18:30 …" at bounding box center [318, 183] width 465 height 240
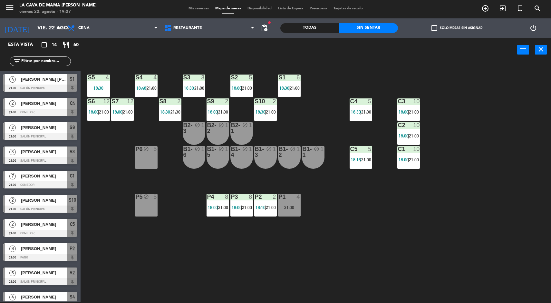
scroll to position [97, 0]
